Goal: Task Accomplishment & Management: Use online tool/utility

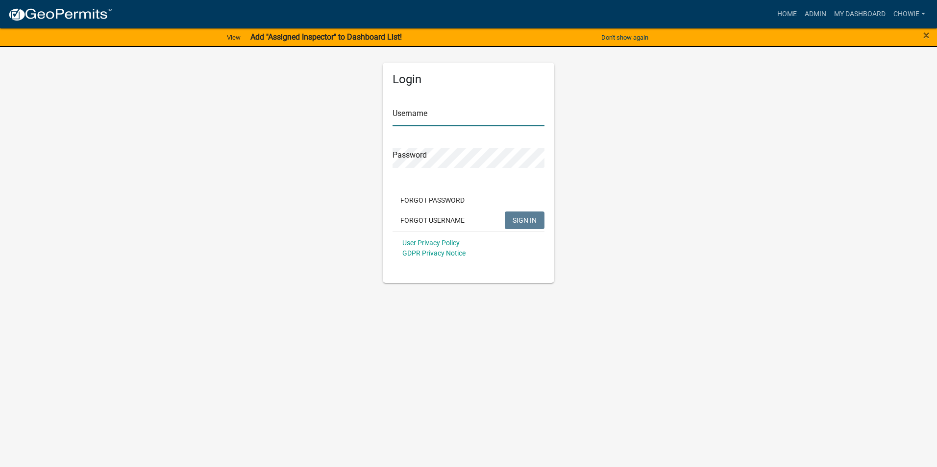
click at [423, 121] on input "Username" at bounding box center [468, 116] width 152 height 20
type input "Chowie"
click at [519, 217] on span "SIGN IN" at bounding box center [524, 220] width 24 height 8
